Goal: Transaction & Acquisition: Purchase product/service

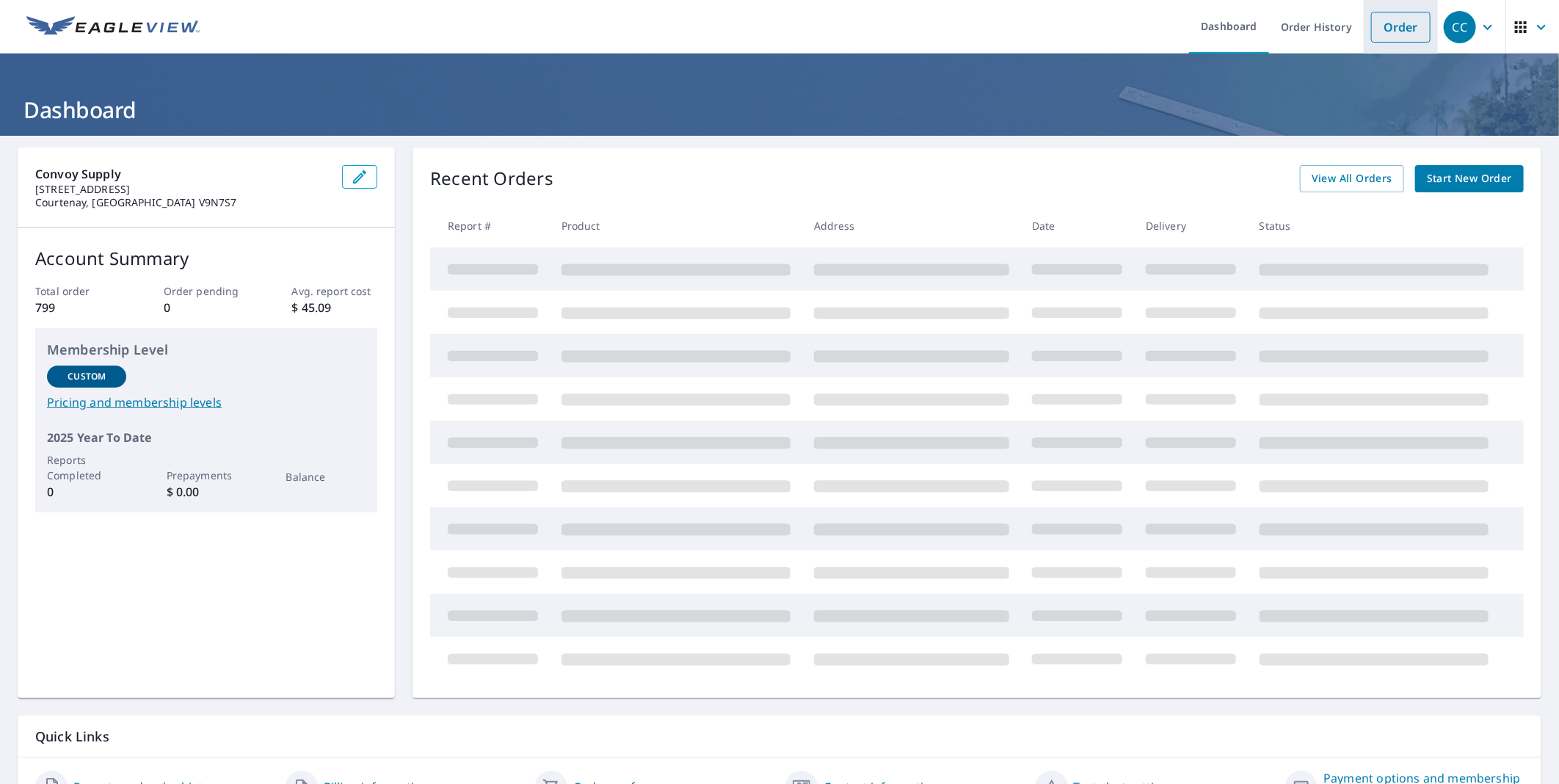
click at [1382, 26] on link "Order" at bounding box center [1401, 27] width 60 height 31
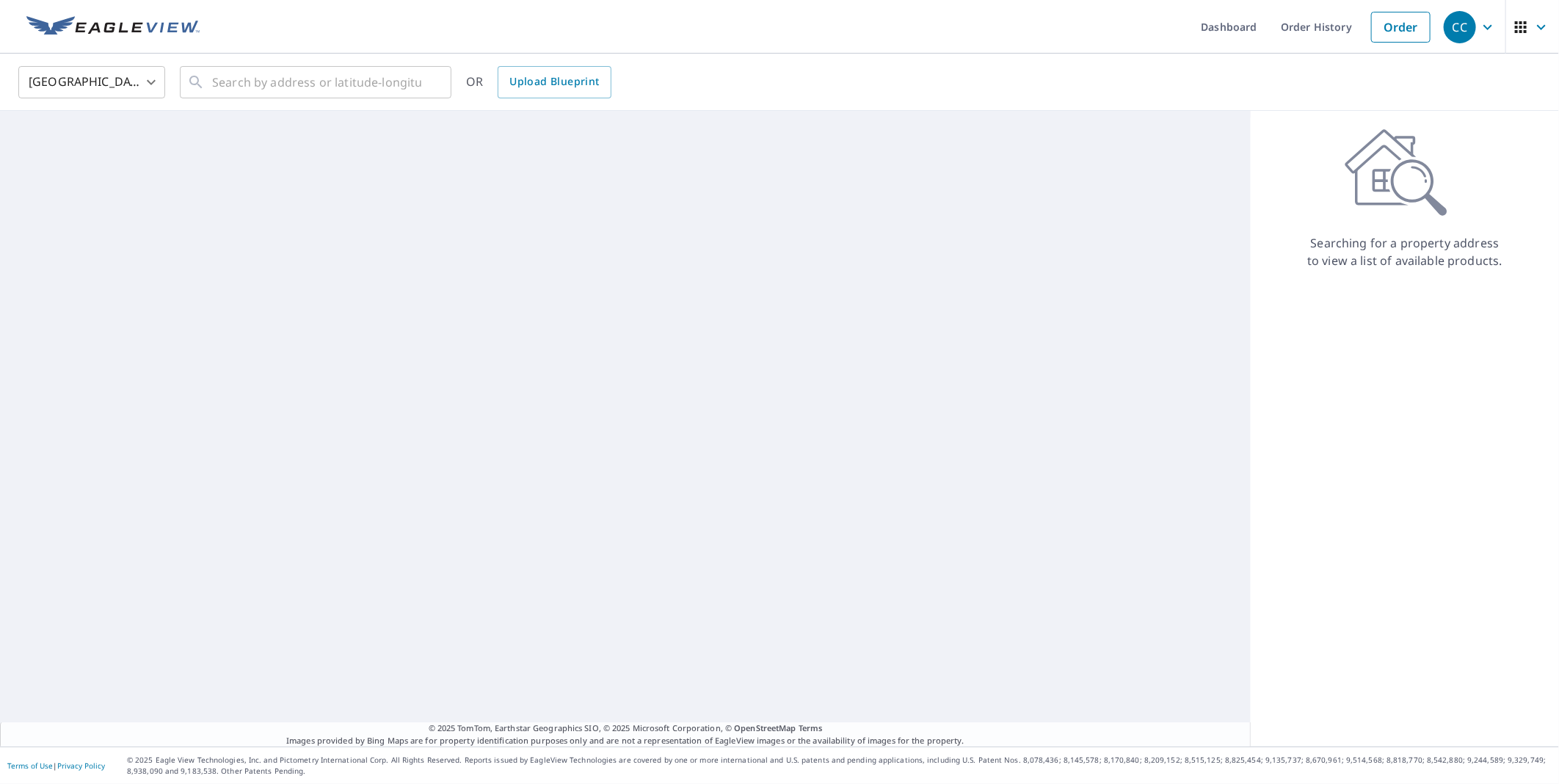
click at [97, 81] on body "CC CC Dashboard Order History Order CC United States US ​ ​ OR Upload Blueprint…" at bounding box center [780, 392] width 1559 height 784
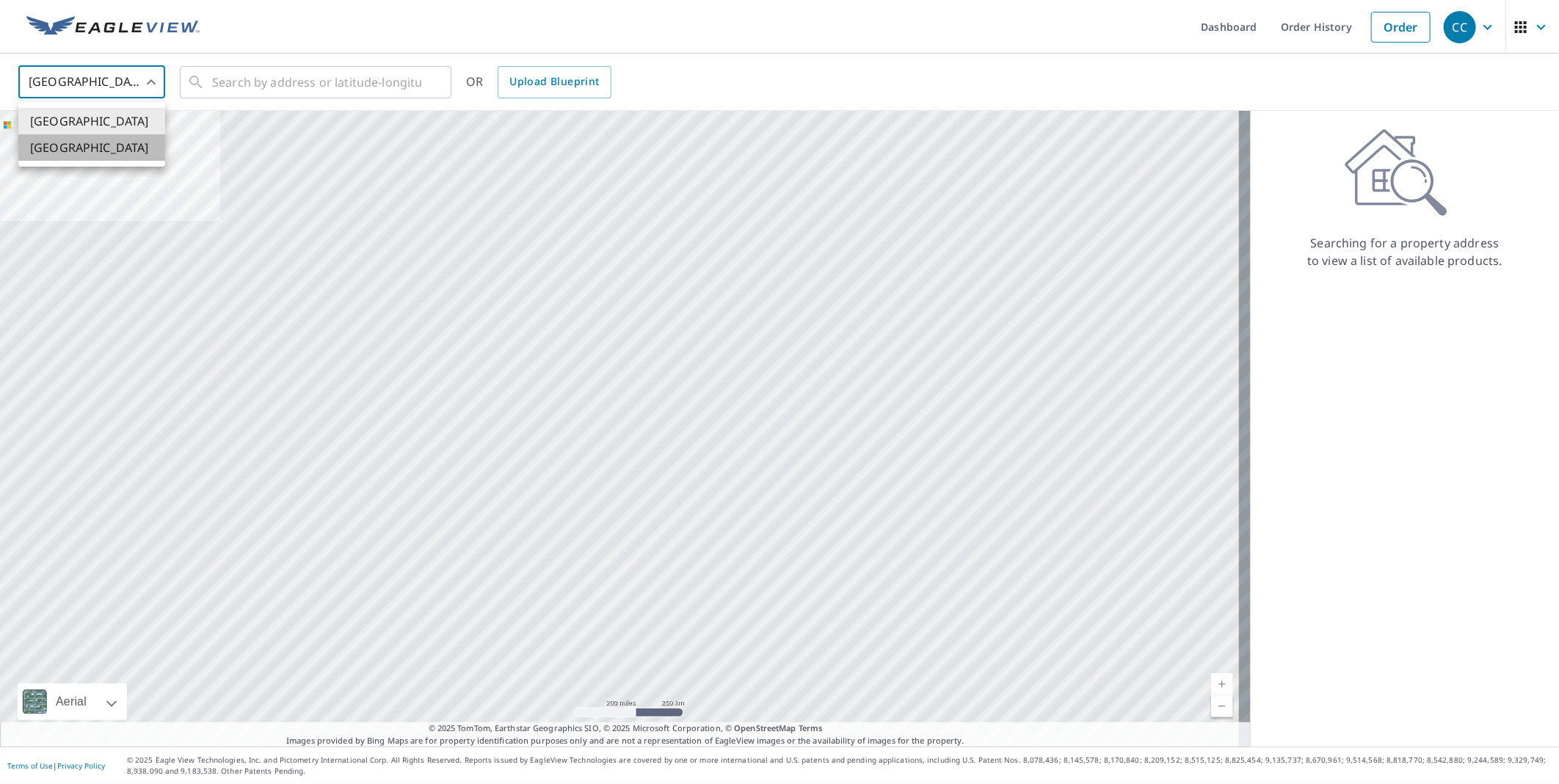
click at [71, 145] on li "[GEOGRAPHIC_DATA]" at bounding box center [91, 147] width 146 height 27
type input "CA"
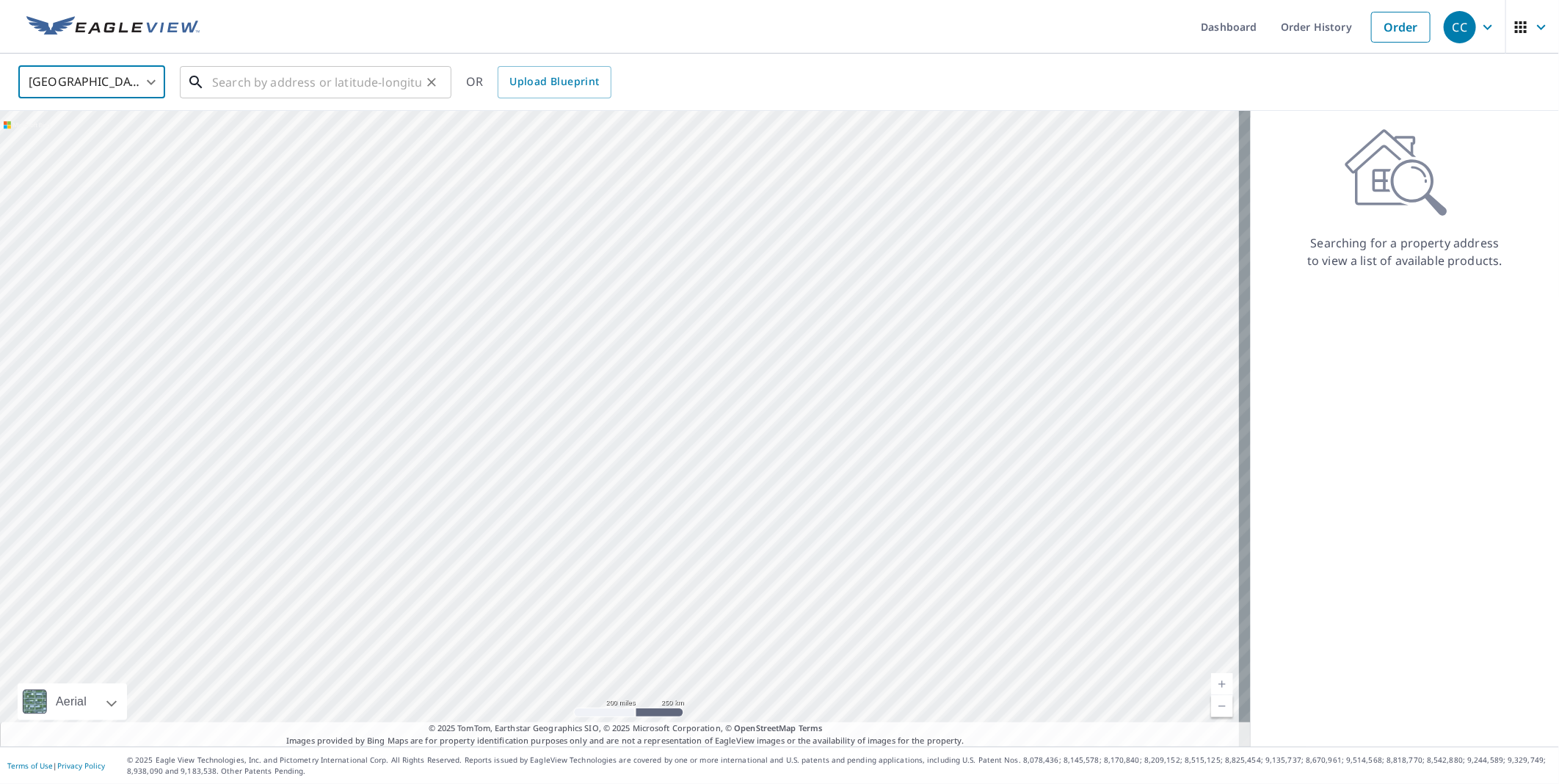
click at [248, 79] on input "text" at bounding box center [317, 82] width 209 height 41
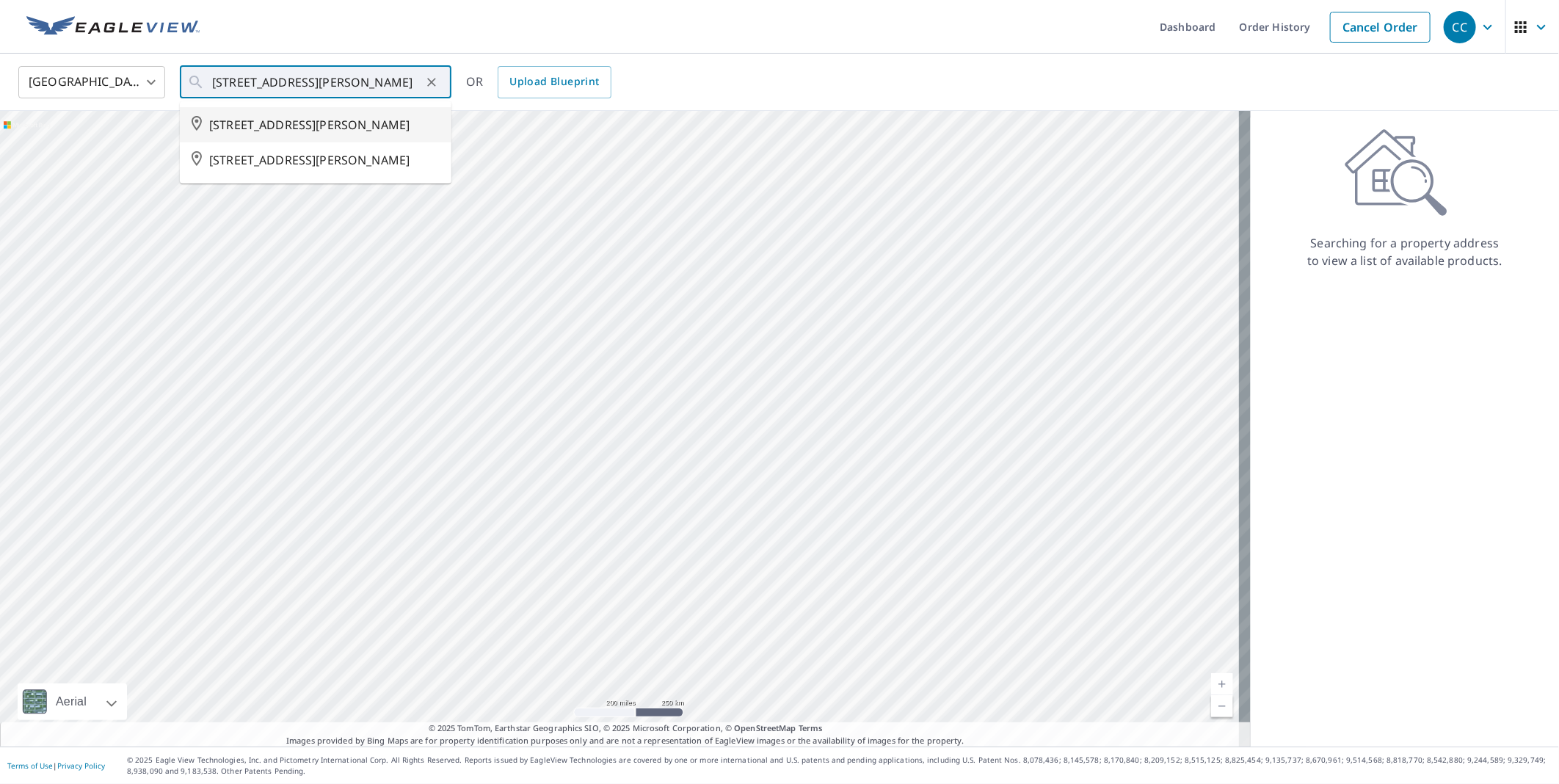
type input "[STREET_ADDRESS][PERSON_NAME]"
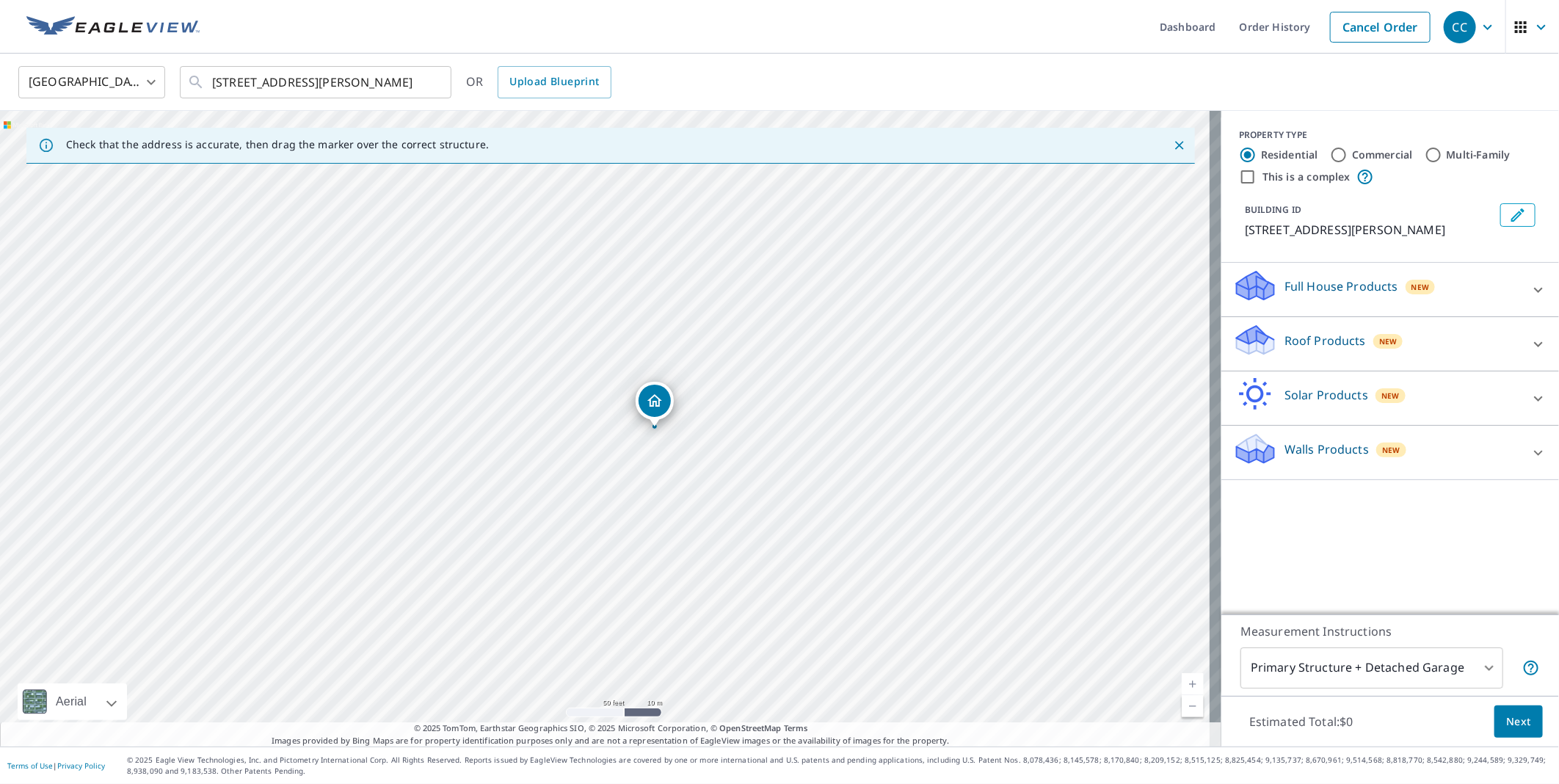
drag, startPoint x: 716, startPoint y: 376, endPoint x: 710, endPoint y: 439, distance: 63.3
click at [710, 439] on div "[STREET_ADDRESS][PERSON_NAME]" at bounding box center [610, 428] width 1221 height 635
drag, startPoint x: 629, startPoint y: 379, endPoint x: 595, endPoint y: 328, distance: 61.3
click at [1330, 349] on p "Roof Products" at bounding box center [1326, 341] width 81 height 17
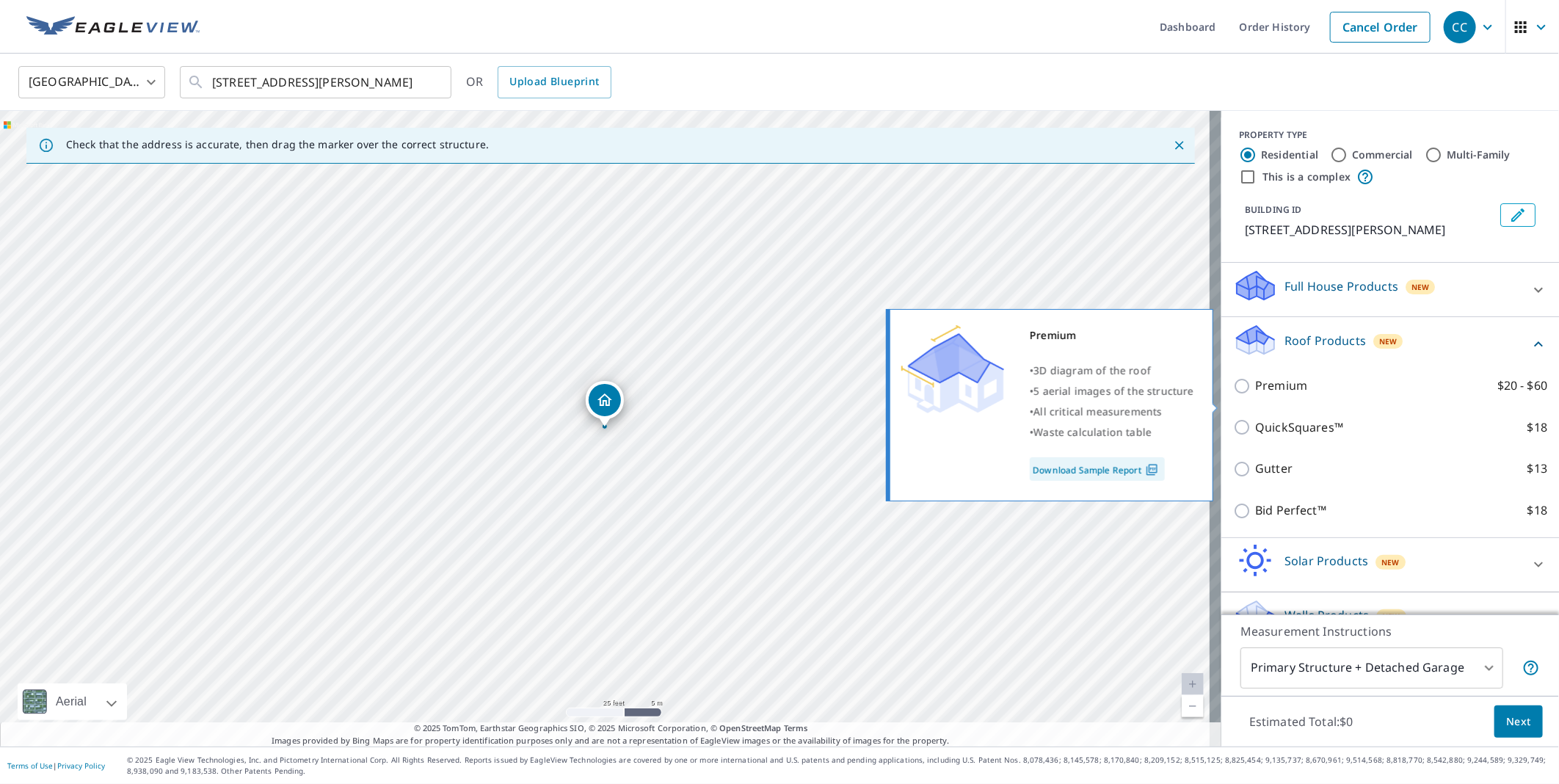
click at [1298, 395] on label "Premium $20 - $60" at bounding box center [1401, 385] width 292 height 18
click at [1255, 395] on input "Premium $20 - $60" at bounding box center [1244, 386] width 22 height 17
checkbox input "true"
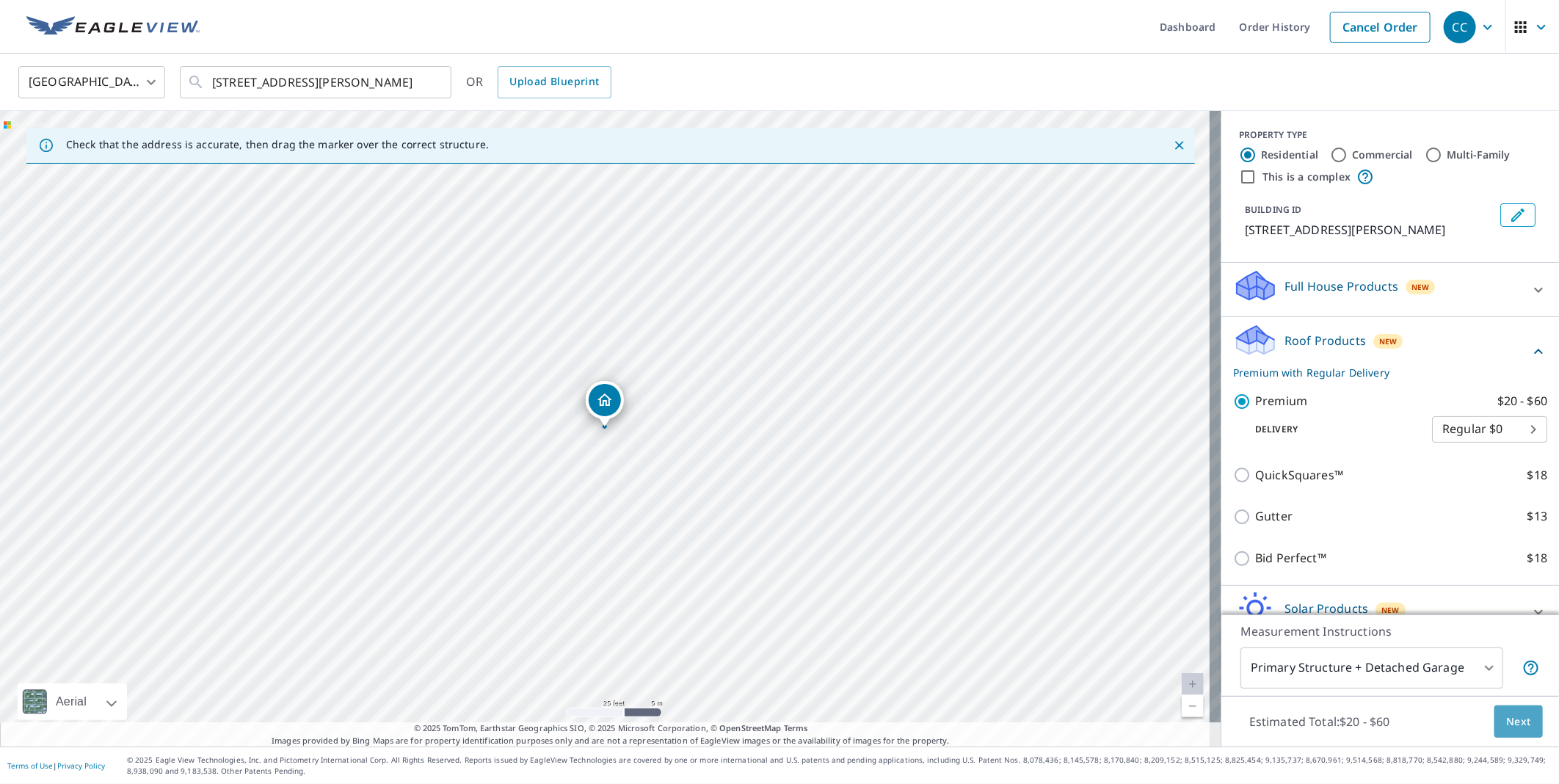
click at [1507, 728] on span "Next" at bounding box center [1519, 721] width 25 height 18
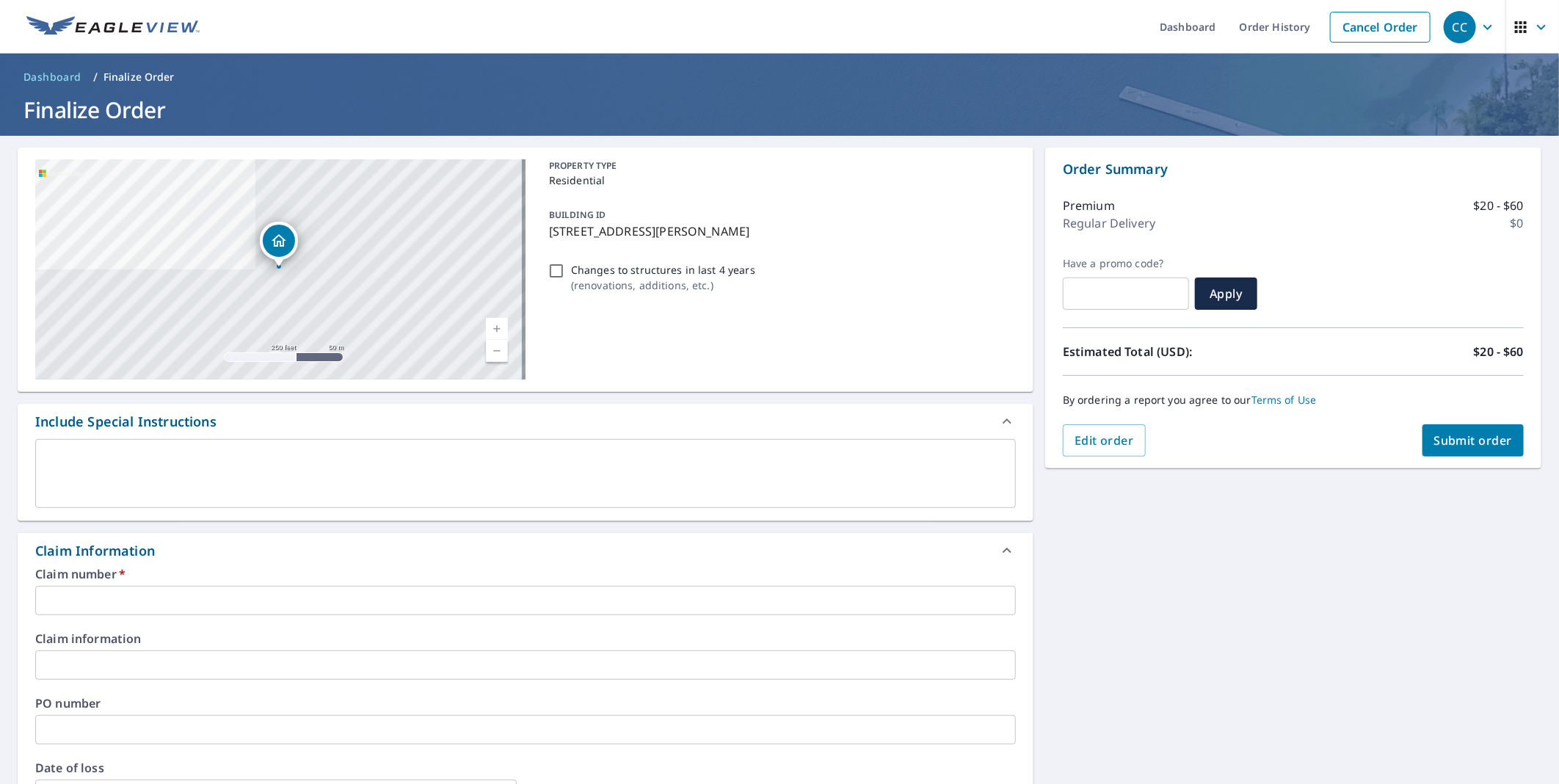
click at [157, 617] on div "Claim number   * ​ Claim information ​ PO number ​ Date of loss ​ Cat ID ​" at bounding box center [525, 727] width 1016 height 318
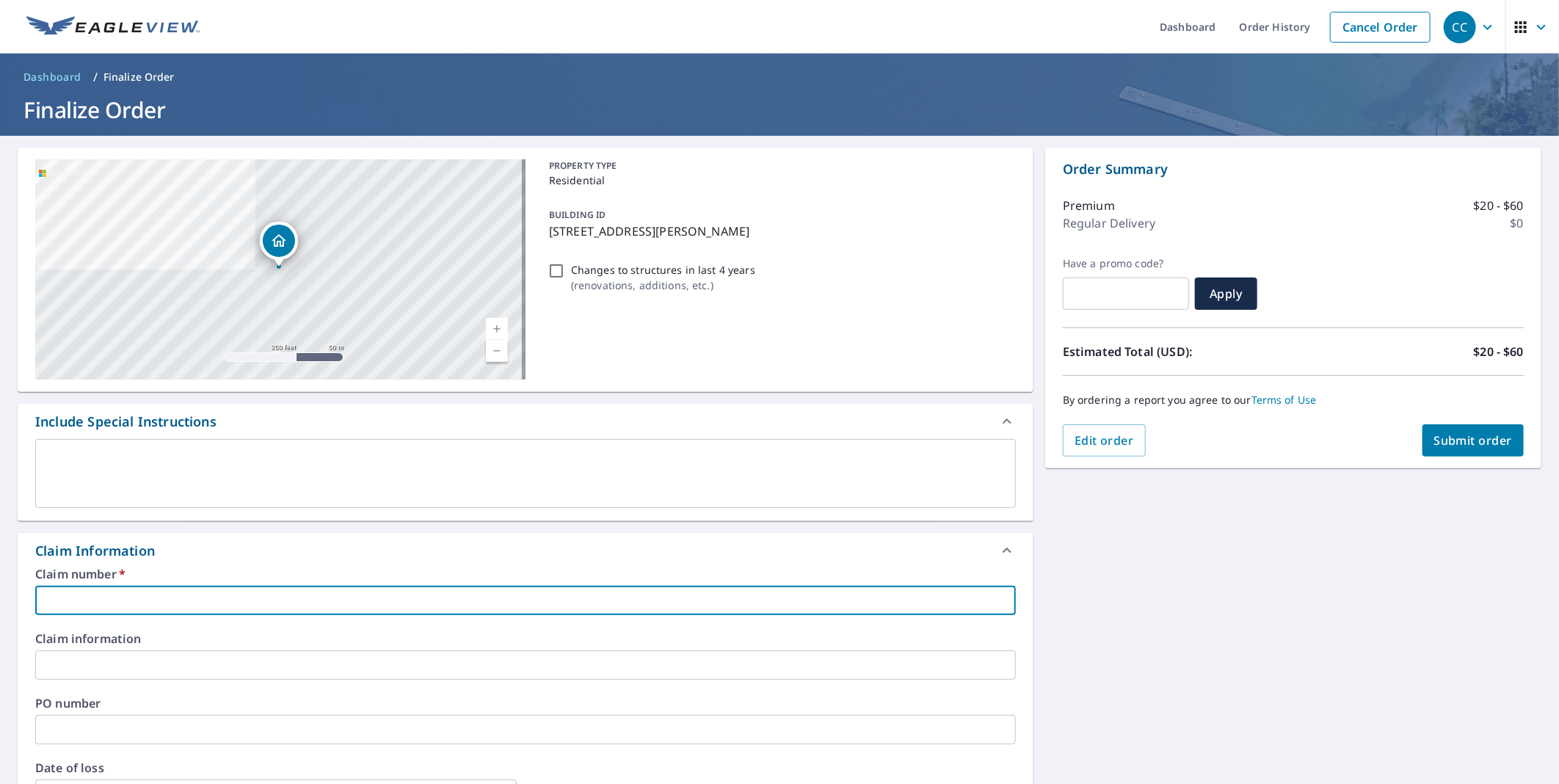
drag, startPoint x: 171, startPoint y: 603, endPoint x: 176, endPoint y: 611, distance: 9.4
click at [171, 603] on input "text" at bounding box center [526, 600] width 981 height 29
type input "Solve Roofing"
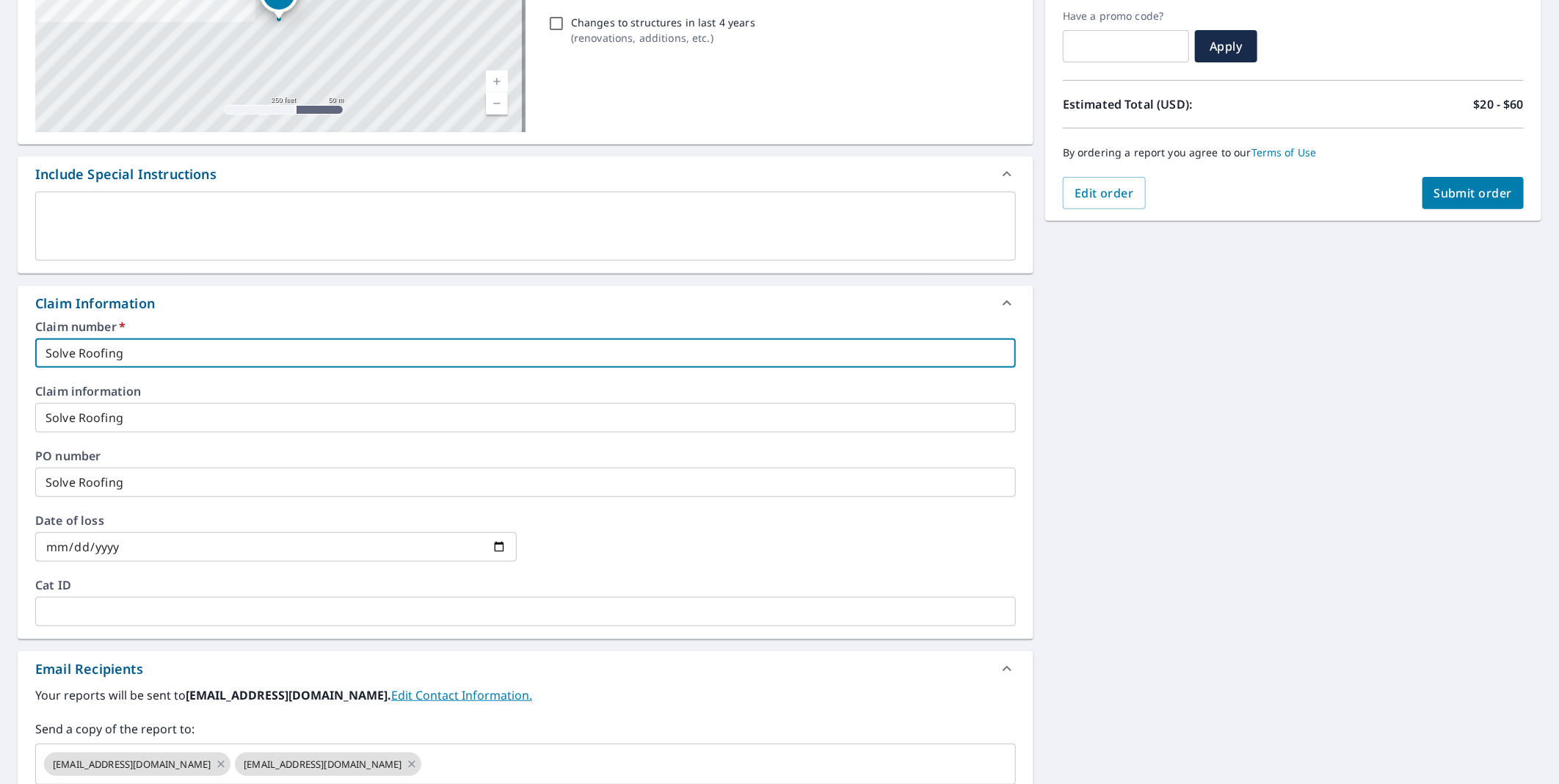
scroll to position [465, 0]
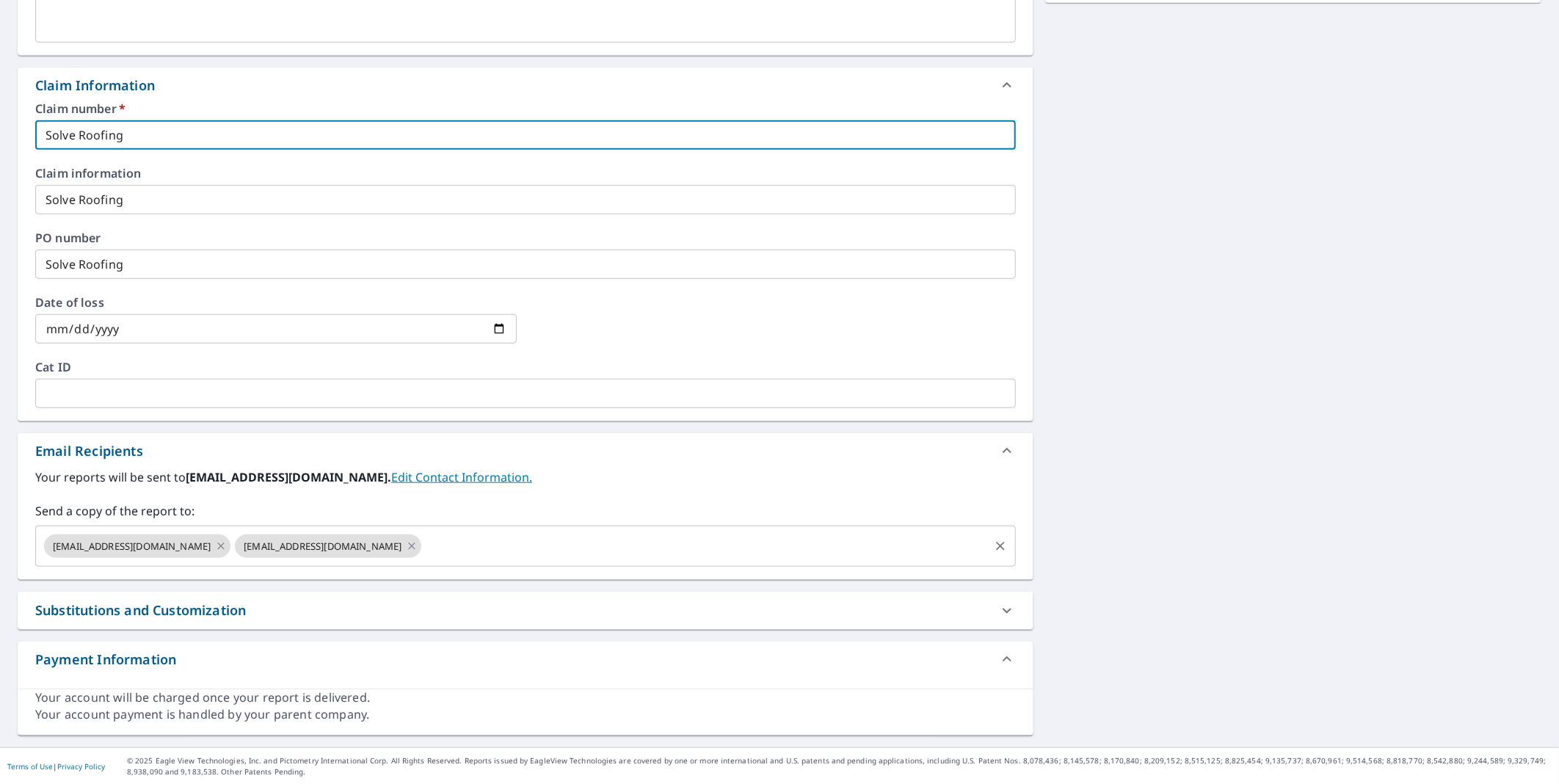
click at [215, 549] on icon at bounding box center [221, 546] width 12 height 16
click at [202, 549] on span "[EMAIL_ADDRESS][DOMAIN_NAME]" at bounding box center [132, 547] width 175 height 14
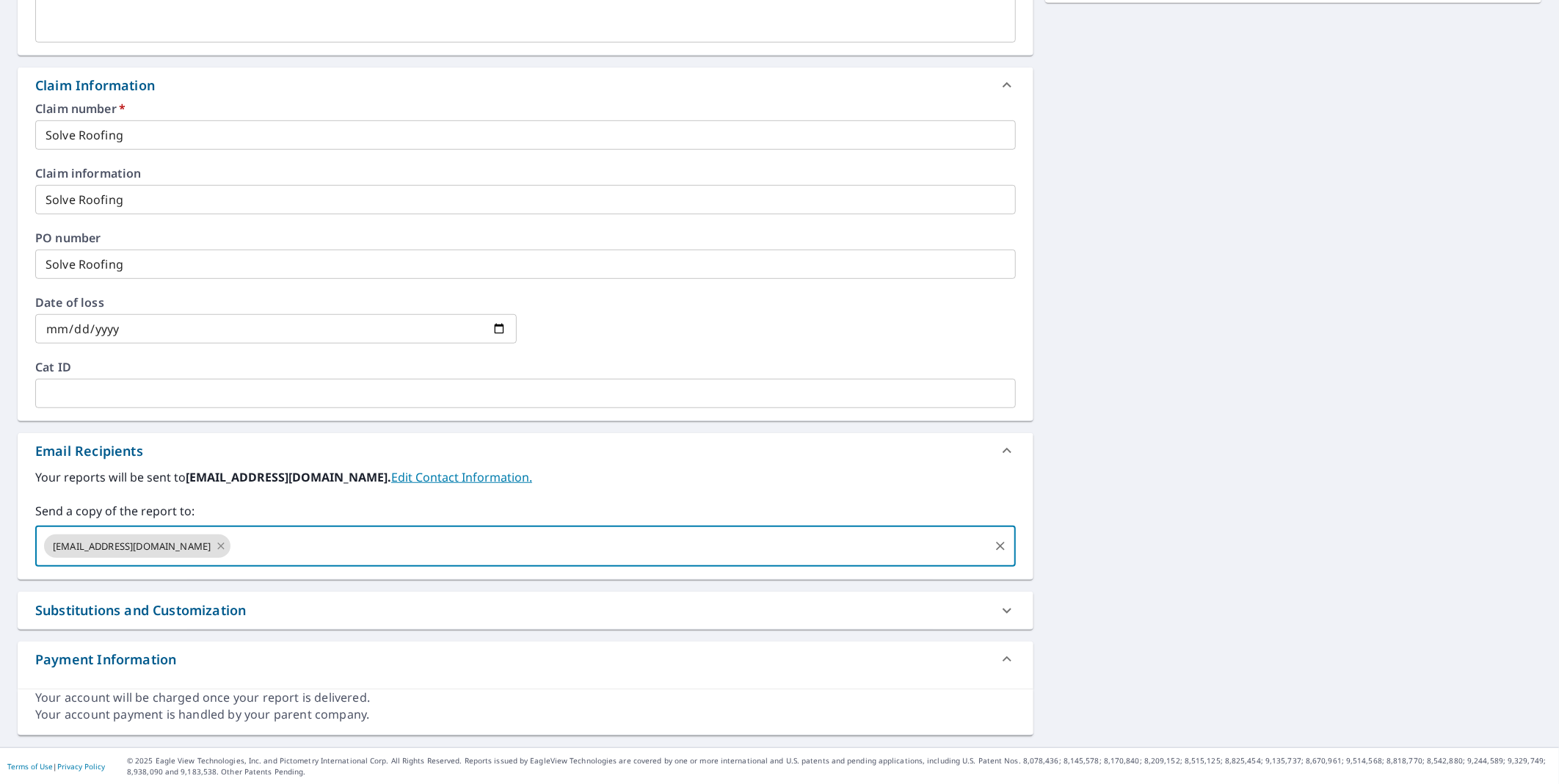
click at [215, 547] on icon at bounding box center [221, 546] width 12 height 16
checkbox input "true"
click at [205, 547] on input "text" at bounding box center [514, 546] width 946 height 28
type input "[EMAIL_ADDRESS][DOMAIN_NAME]"
checkbox input "true"
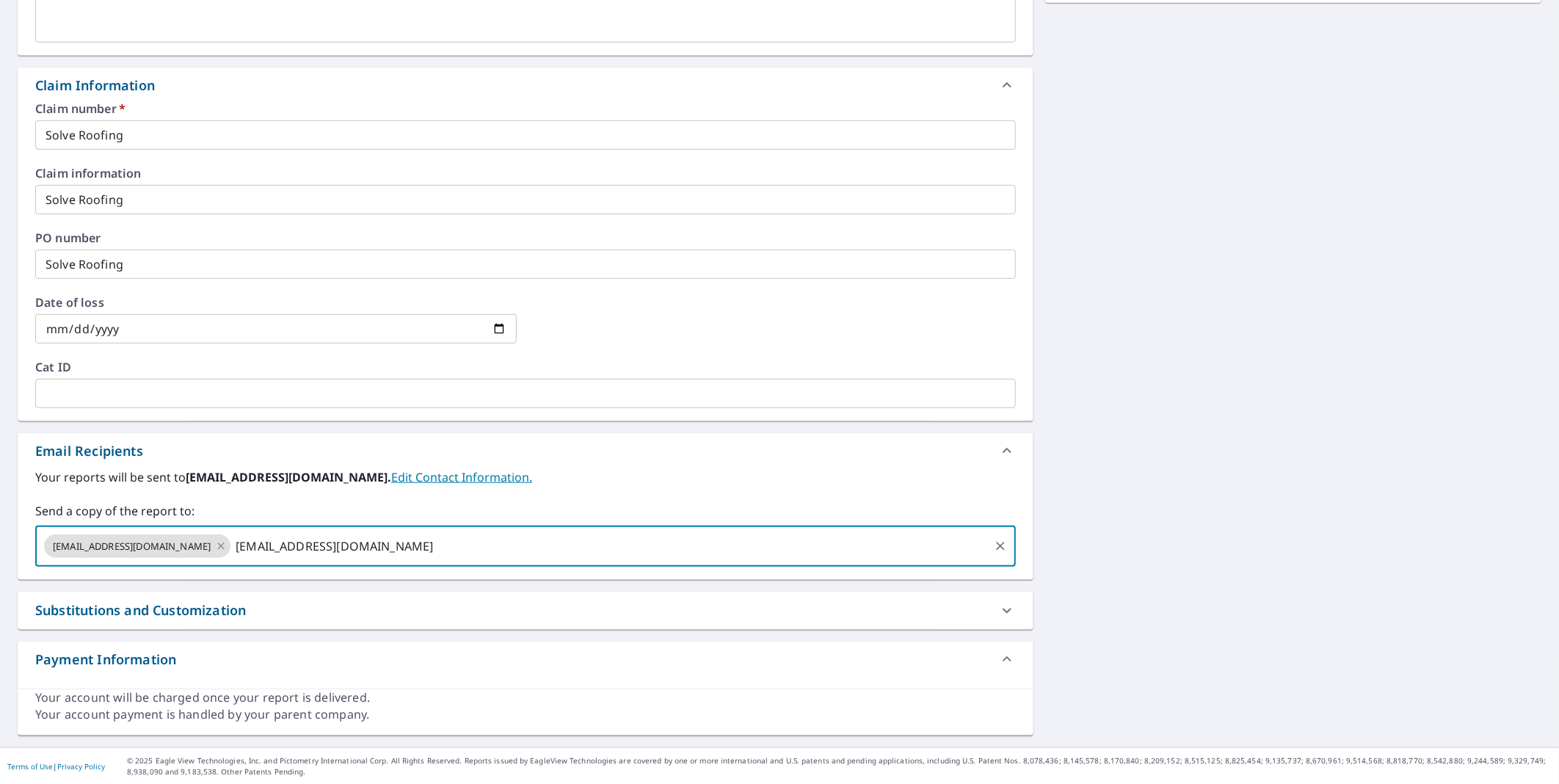
type input "[EMAIL_ADDRESS][DOMAIN_NAME]"
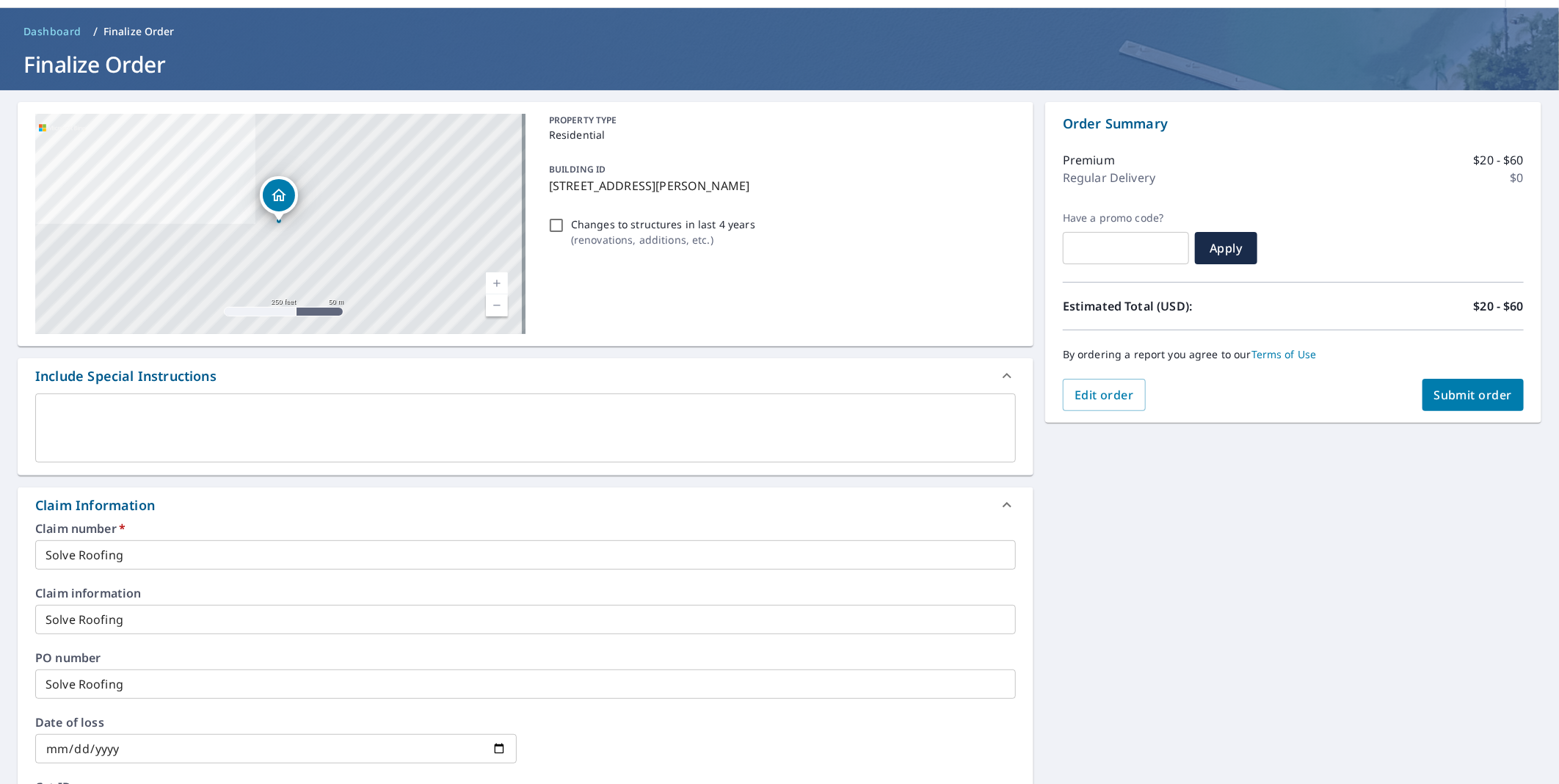
scroll to position [0, 0]
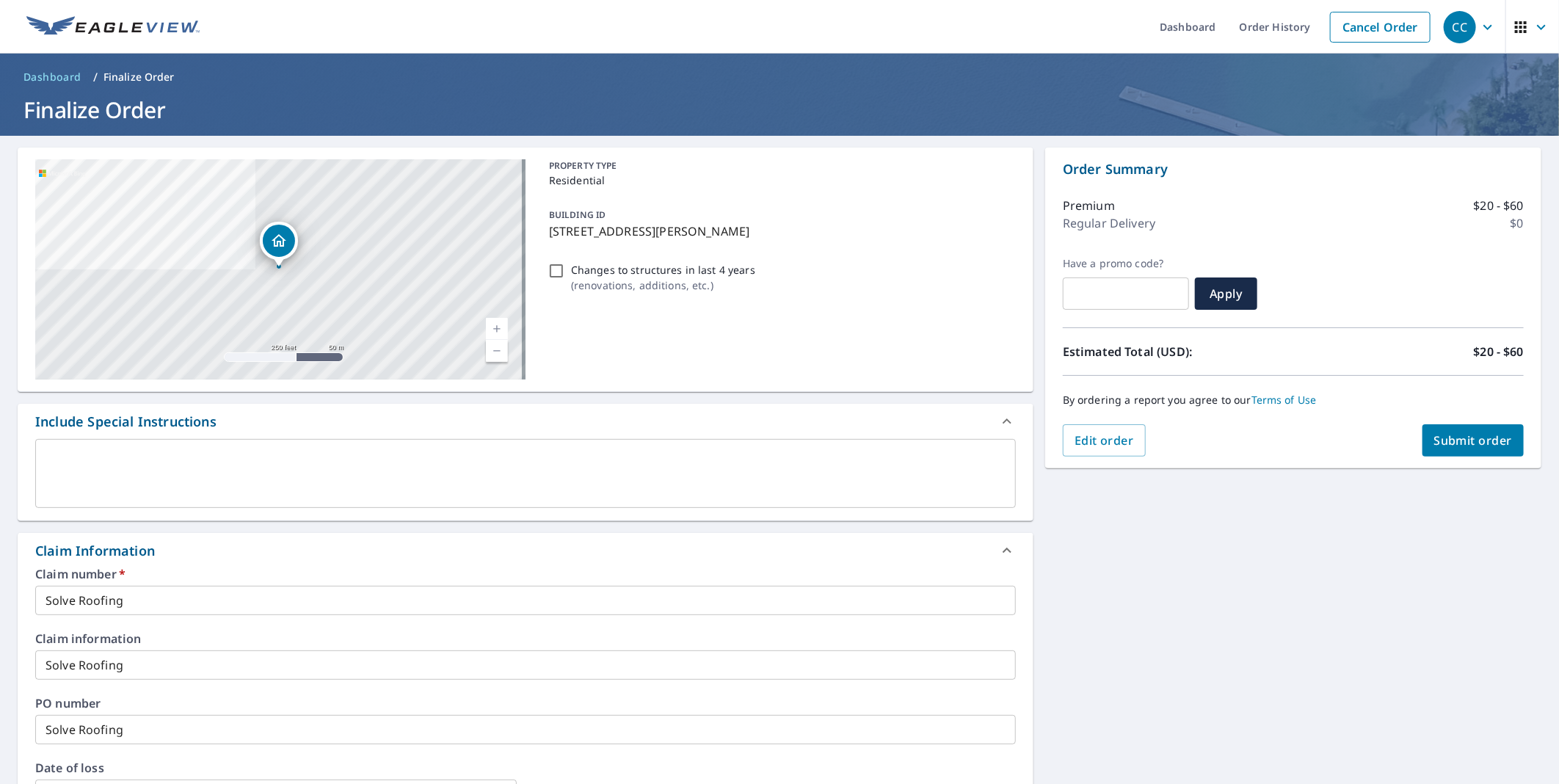
click at [1463, 435] on span "Submit order" at bounding box center [1474, 440] width 78 height 16
checkbox input "true"
